Goal: Information Seeking & Learning: Find specific fact

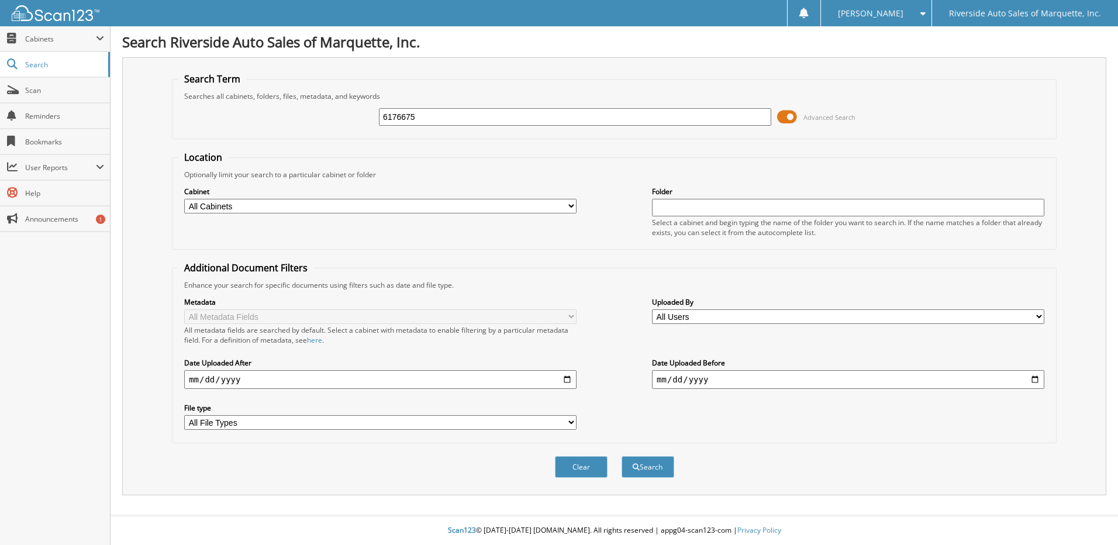
type input "6176675"
click at [621, 456] on button "Search" at bounding box center [647, 467] width 53 height 22
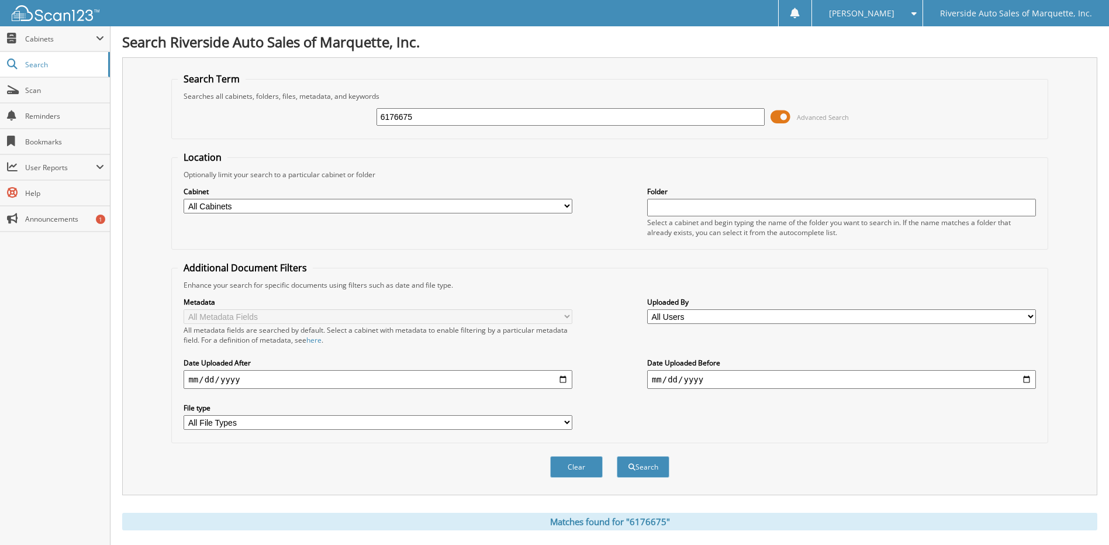
scroll to position [174, 0]
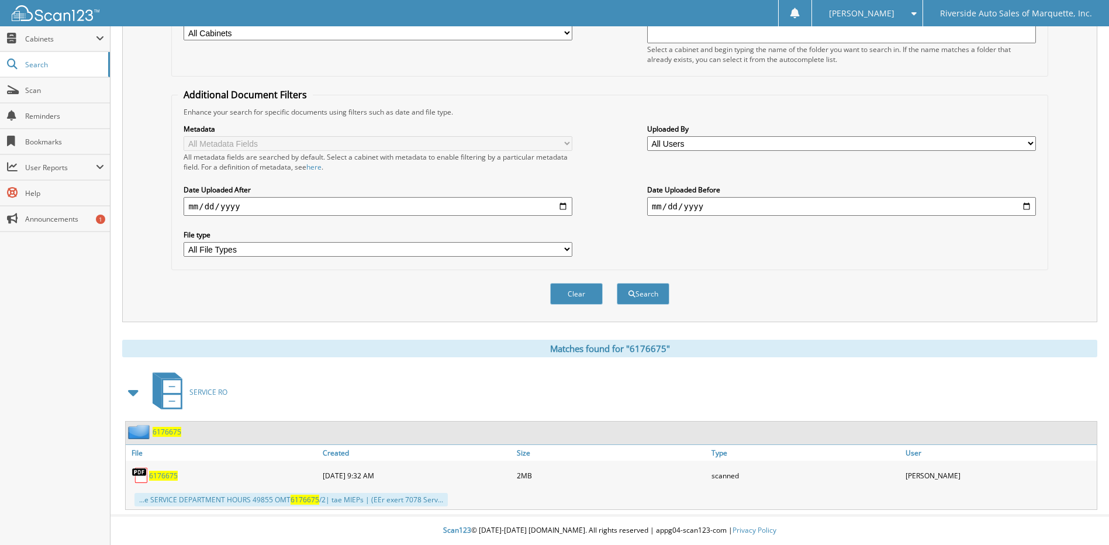
click at [170, 429] on span "6176675" at bounding box center [167, 432] width 29 height 10
